Goal: Transaction & Acquisition: Purchase product/service

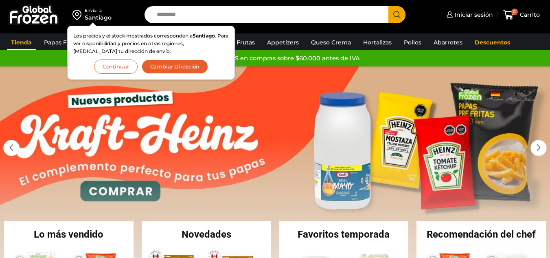
drag, startPoint x: 0, startPoint y: 0, endPoint x: 20, endPoint y: 42, distance: 46.6
click at [20, 42] on link "Tienda" at bounding box center [21, 42] width 29 height 15
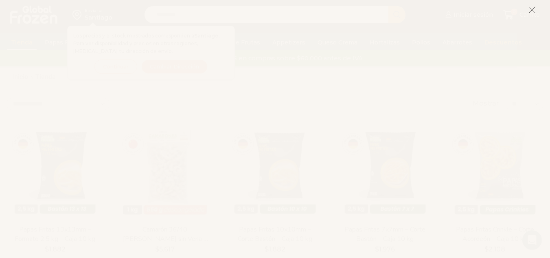
click at [533, 11] on icon at bounding box center [531, 9] width 7 height 7
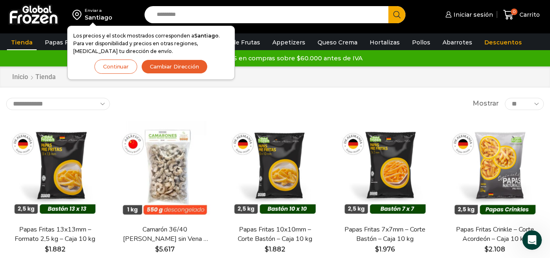
click at [34, 63] on div "Envío GRATIS en compras sobre $60.000 antes de IVA Envío GRATIS en compras sobr…" at bounding box center [274, 58] width 547 height 12
click at [284, 43] on link "Appetizers" at bounding box center [288, 42] width 41 height 15
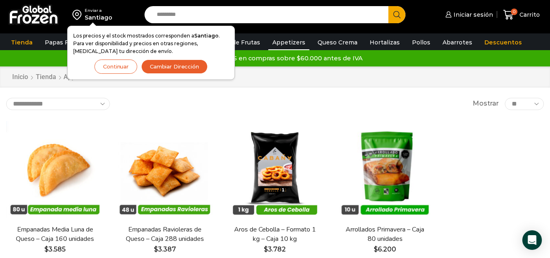
drag, startPoint x: 540, startPoint y: 0, endPoint x: 322, endPoint y: 79, distance: 232.0
click at [322, 79] on div "Inicio Tienda Appetizers" at bounding box center [275, 76] width 539 height 9
